Goal: Task Accomplishment & Management: Manage account settings

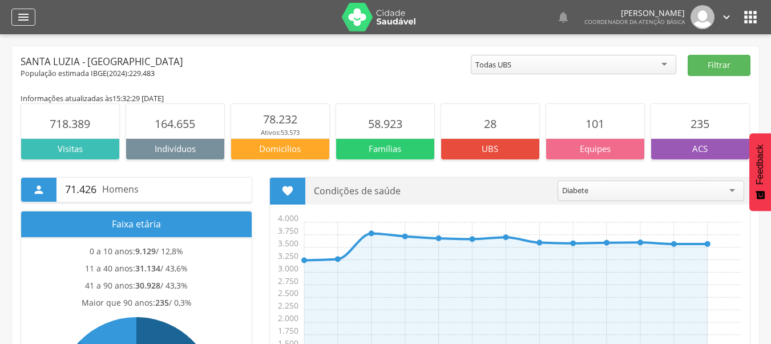
click at [13, 23] on div "" at bounding box center [23, 17] width 24 height 17
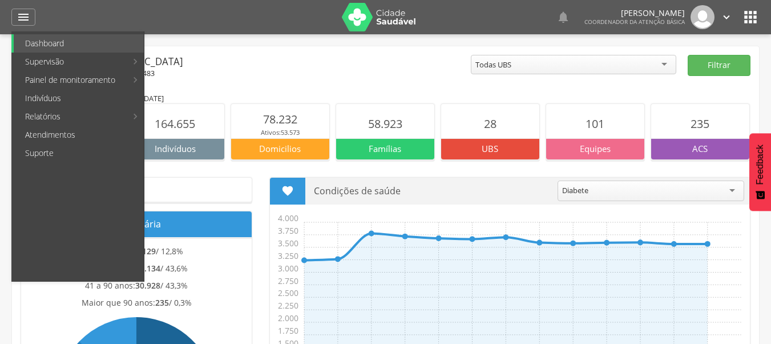
click at [752, 22] on icon "" at bounding box center [751, 17] width 18 height 18
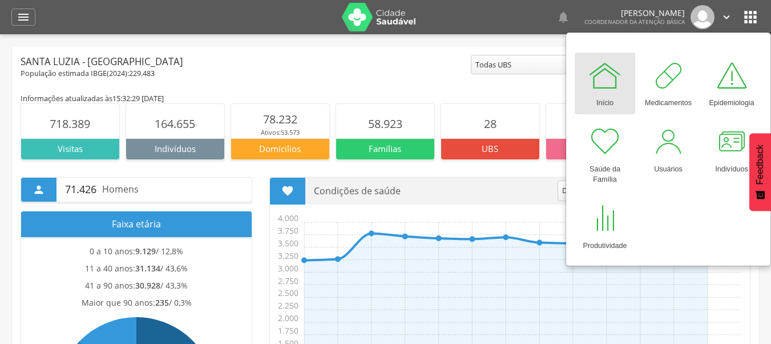
click at [749, 17] on icon "" at bounding box center [751, 17] width 18 height 18
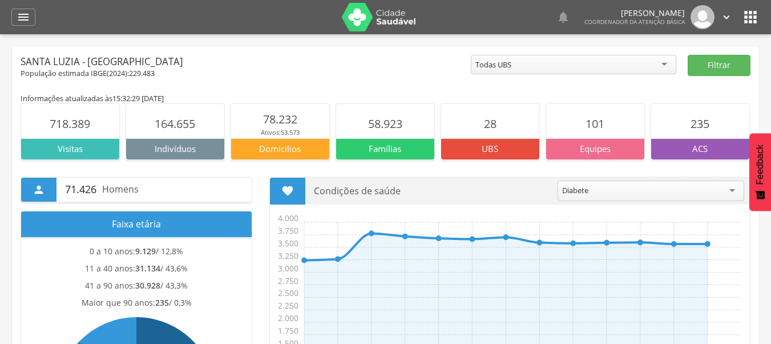
click at [729, 18] on icon "" at bounding box center [727, 17] width 13 height 13
click at [685, 41] on link "Configurações" at bounding box center [687, 41] width 90 height 14
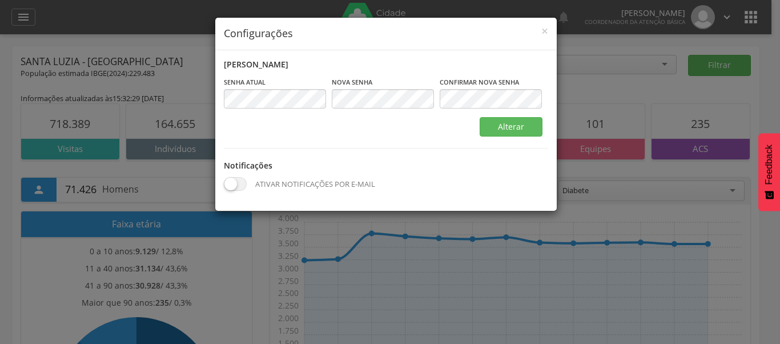
click at [685, 41] on div "× Configurações Alterar senha Senha atual Campo obrigatório [GEOGRAPHIC_DATA] C…" at bounding box center [390, 172] width 780 height 344
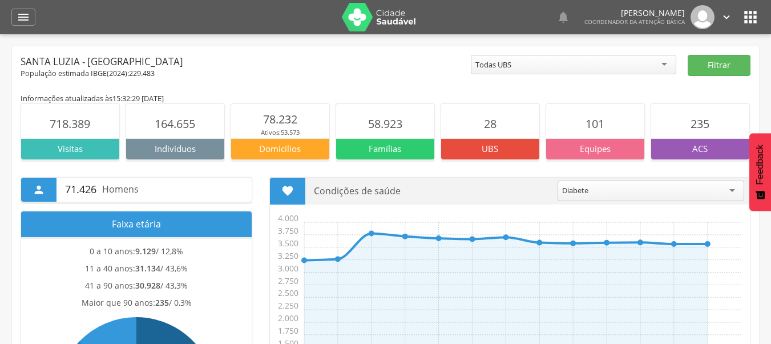
click at [724, 18] on icon "" at bounding box center [727, 17] width 13 height 13
click at [674, 64] on link "Sair" at bounding box center [687, 66] width 90 height 14
